Goal: Information Seeking & Learning: Check status

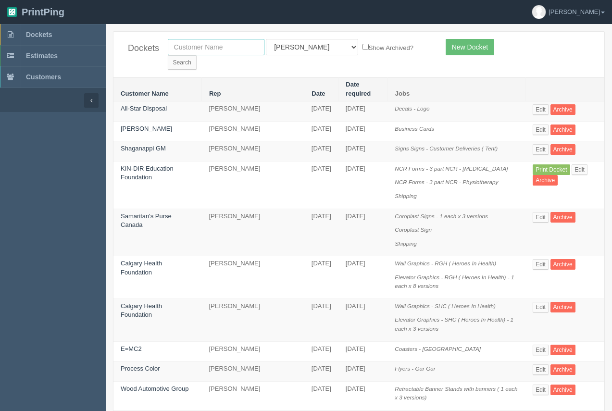
click at [187, 43] on input "text" at bounding box center [216, 47] width 97 height 16
type input "method"
click at [302, 48] on select "All Users [PERSON_NAME] Test 1 [PERSON_NAME] [PERSON_NAME] [PERSON_NAME] France…" at bounding box center [312, 47] width 92 height 16
select select
click at [266, 39] on select "All Users [PERSON_NAME] Test 1 [PERSON_NAME] [PERSON_NAME] [PERSON_NAME] France…" at bounding box center [312, 47] width 92 height 16
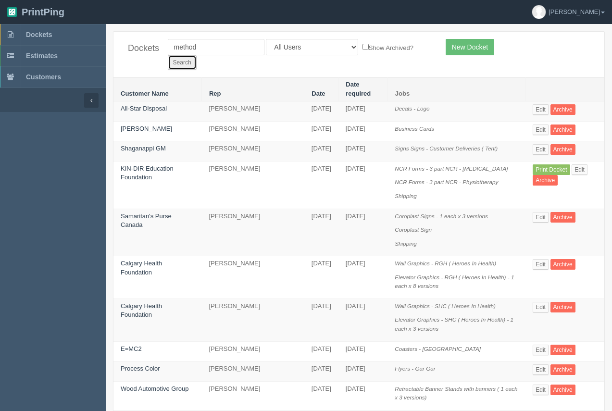
click at [197, 55] on input "Search" at bounding box center [182, 62] width 29 height 14
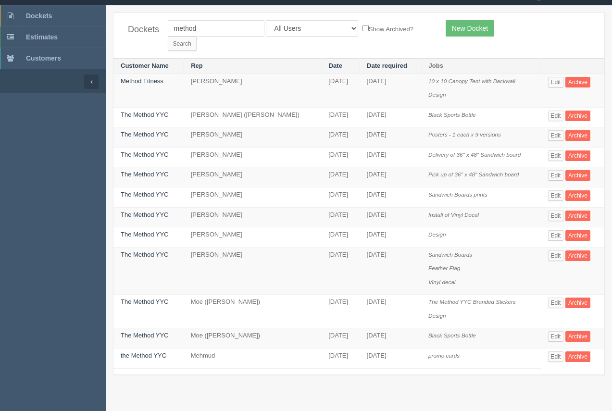
scroll to position [24, 0]
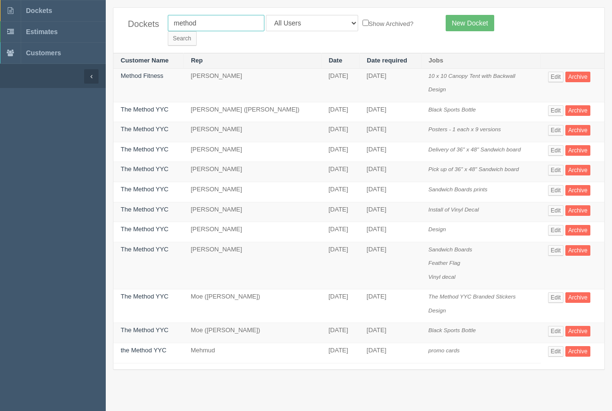
click at [221, 25] on input "method" at bounding box center [216, 23] width 97 height 16
drag, startPoint x: 219, startPoint y: 23, endPoint x: 134, endPoint y: 32, distance: 85.6
click at [134, 32] on div "Dockets method All Users [PERSON_NAME] Test 1 [PERSON_NAME] [PERSON_NAME] [PERS…" at bounding box center [358, 30] width 491 height 45
type input "united roofing"
